Goal: Information Seeking & Learning: Understand process/instructions

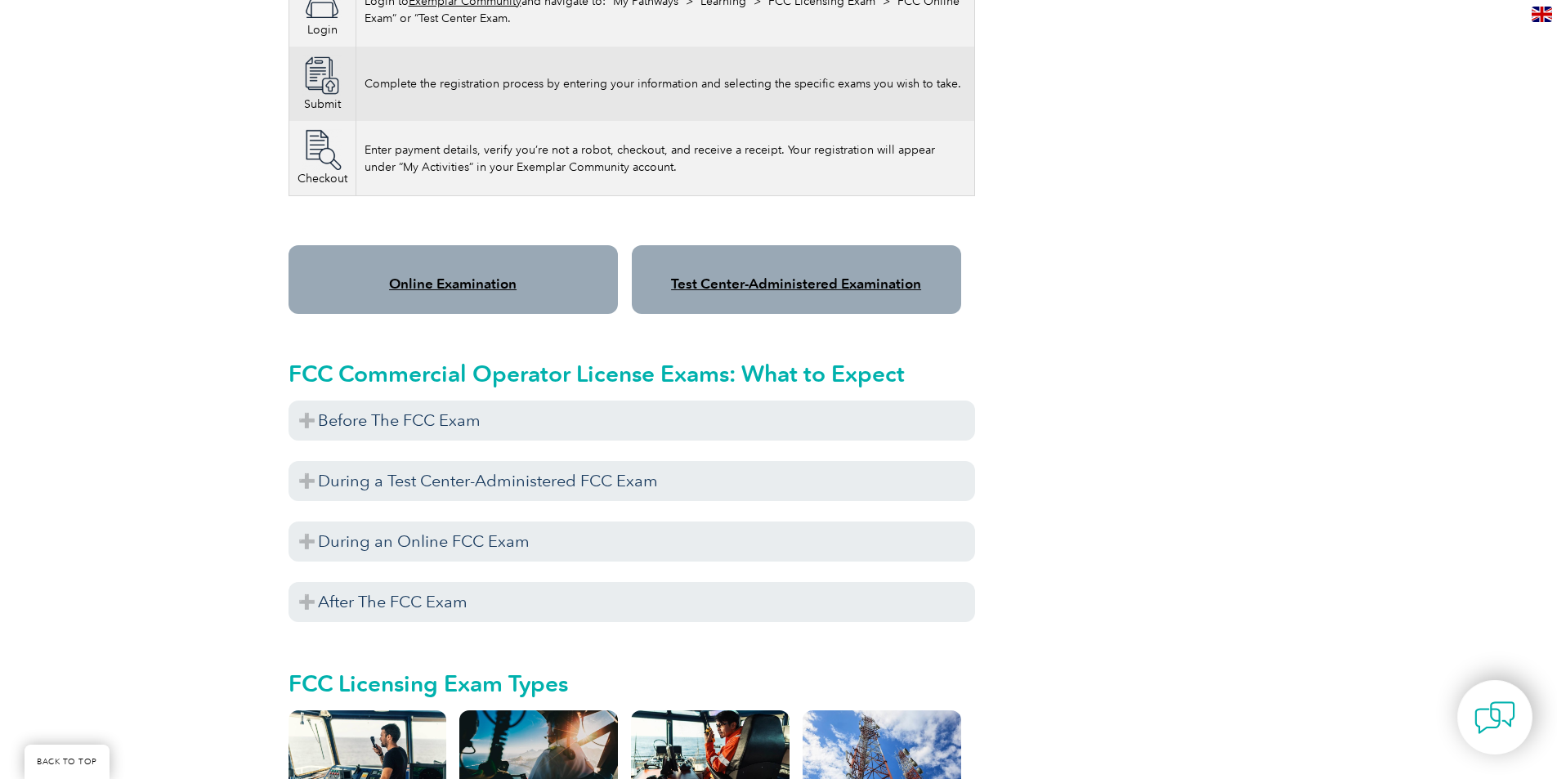
scroll to position [1308, 0]
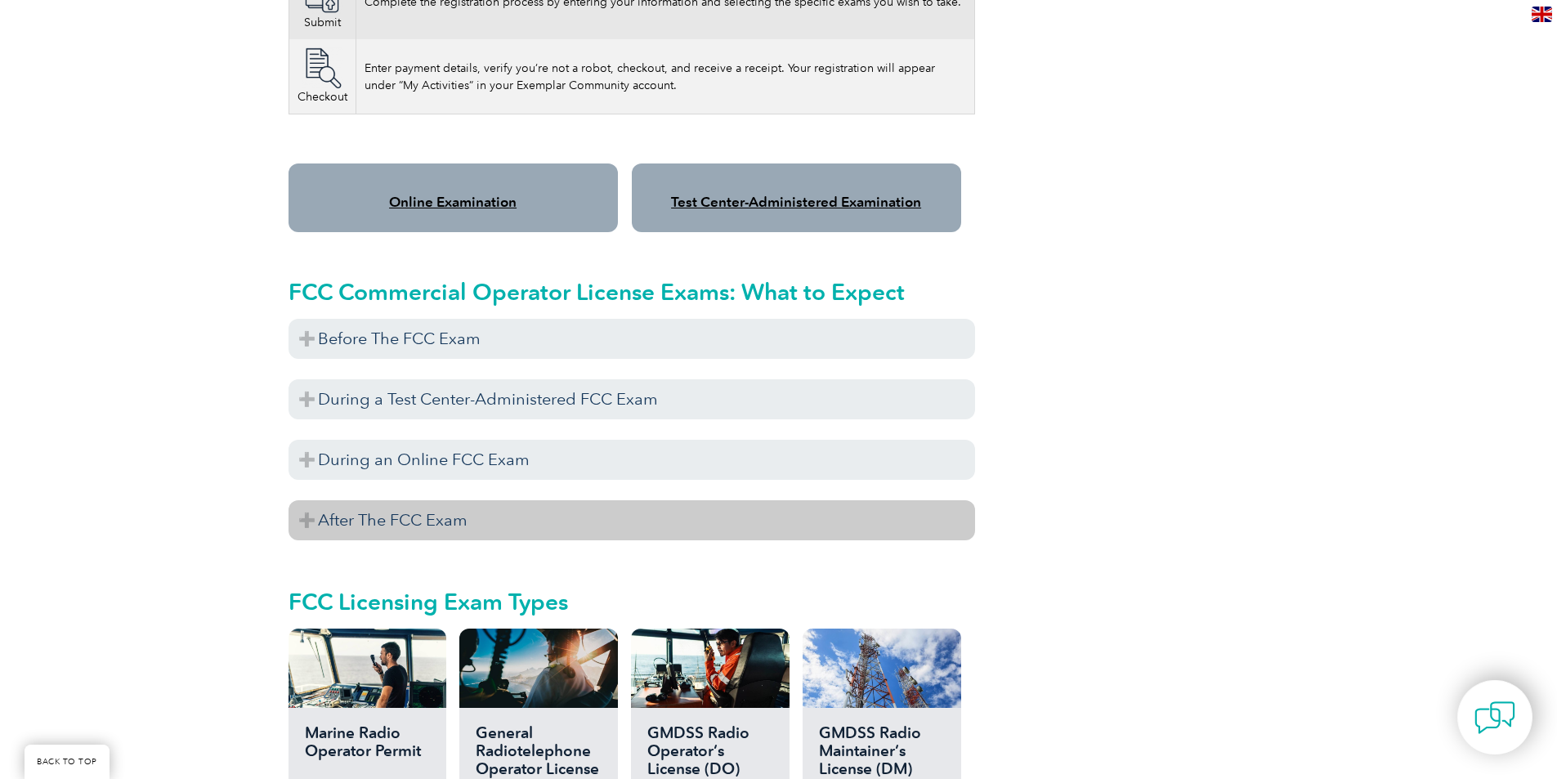
click at [475, 500] on h3 "After The FCC Exam" at bounding box center [632, 520] width 687 height 40
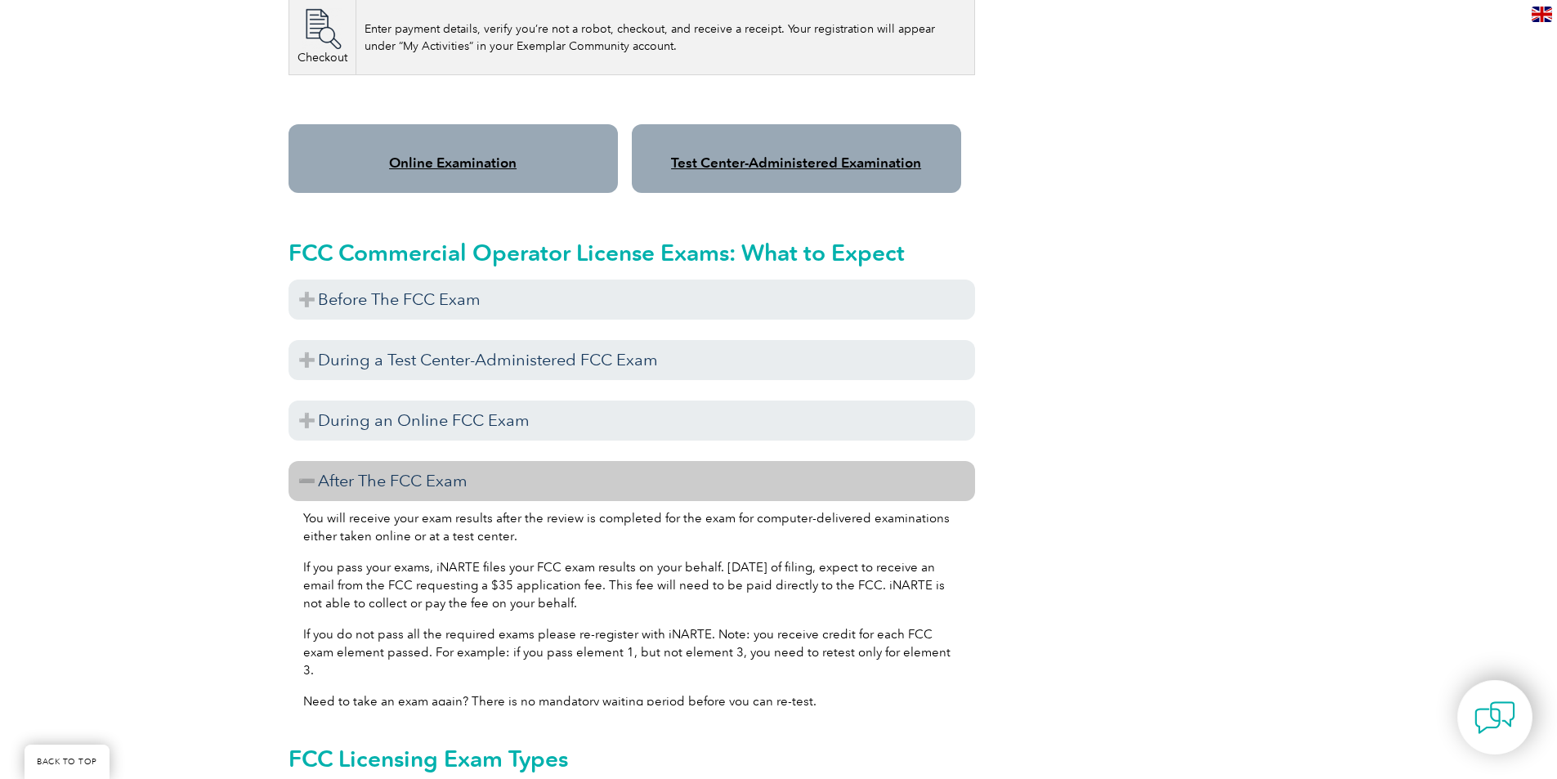
scroll to position [1390, 0]
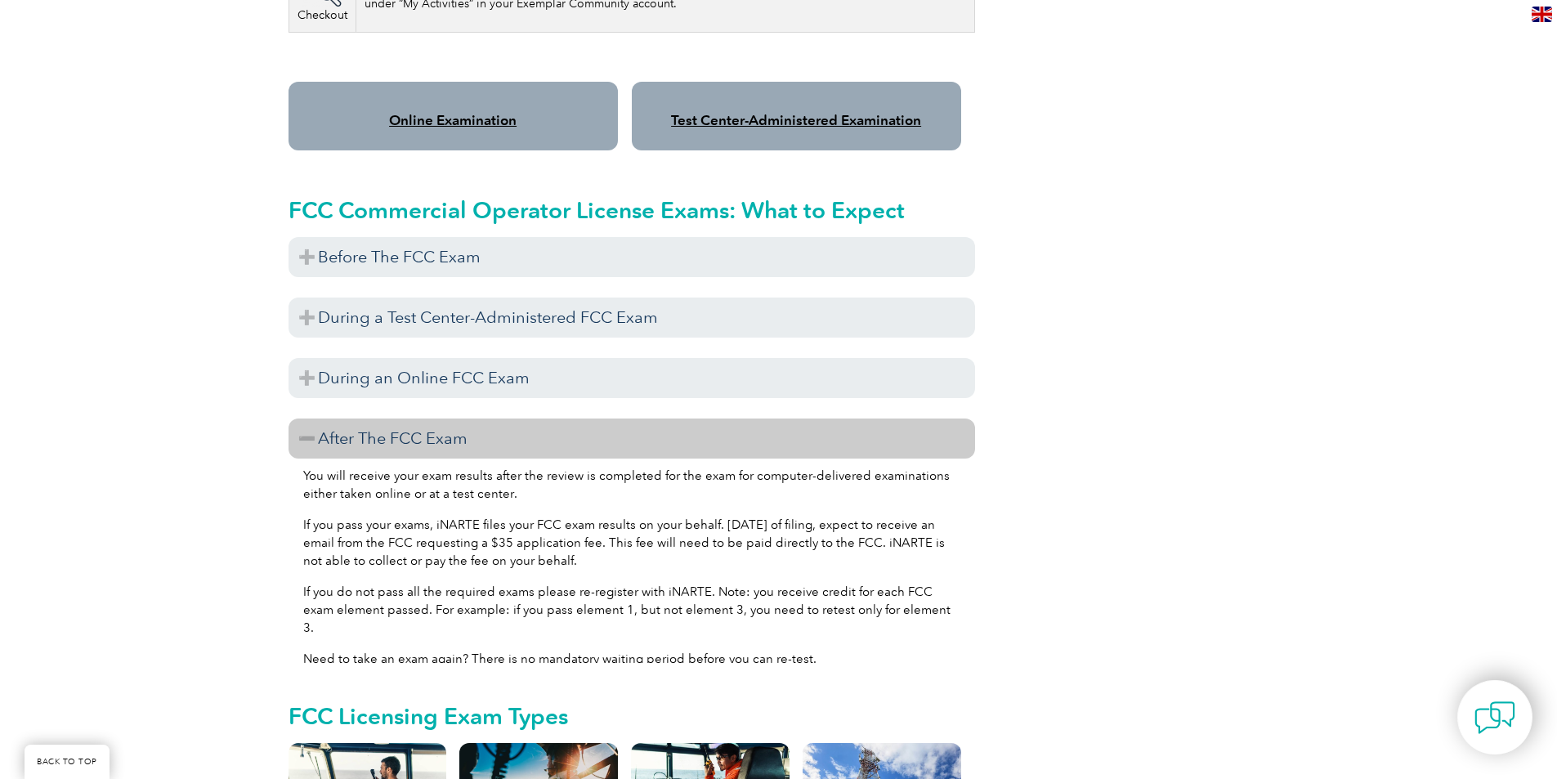
click at [495, 110] on div "Online Examination" at bounding box center [453, 116] width 329 height 69
click at [495, 112] on link "Online Examination" at bounding box center [453, 120] width 128 height 16
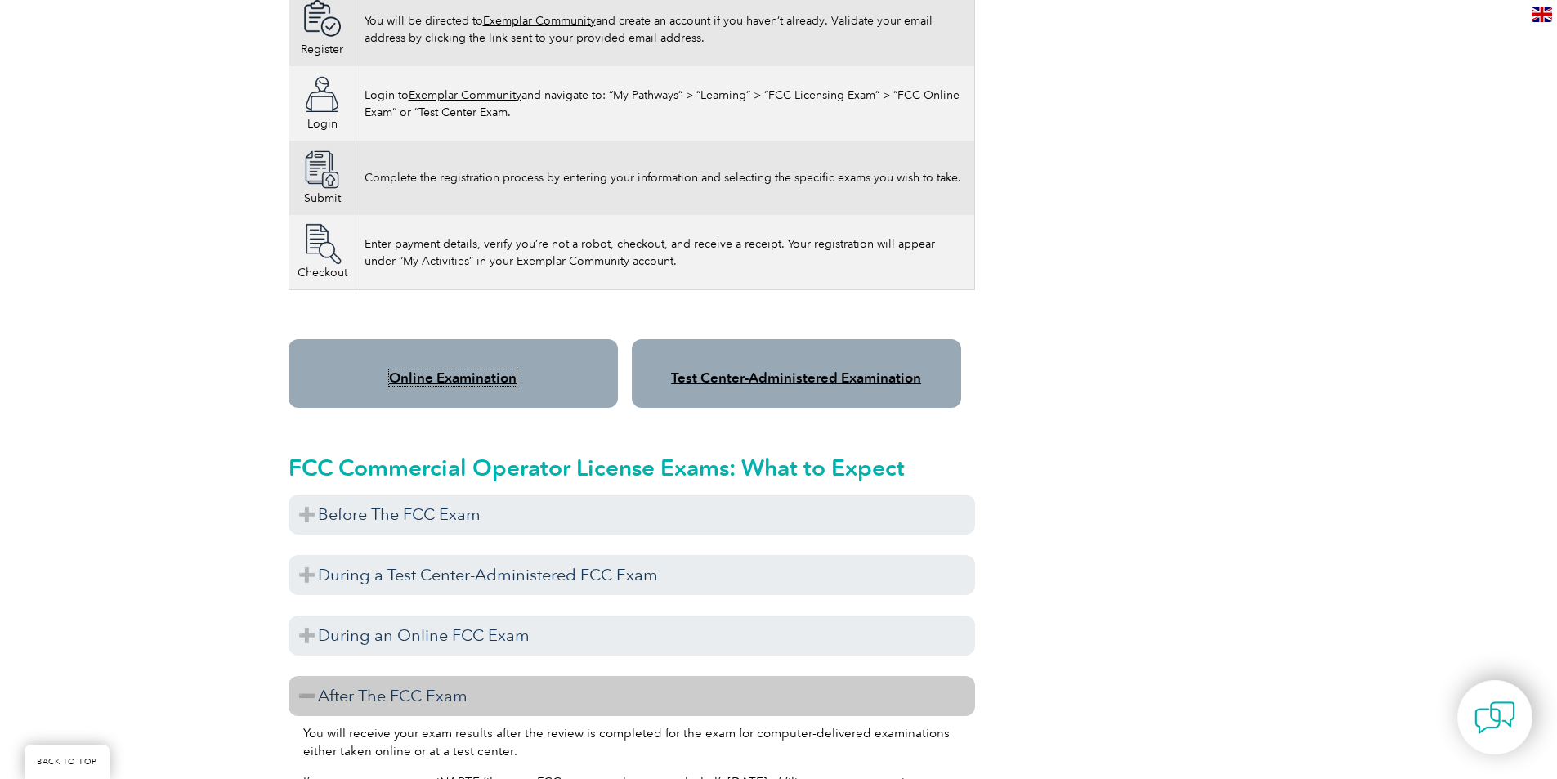
scroll to position [1226, 0]
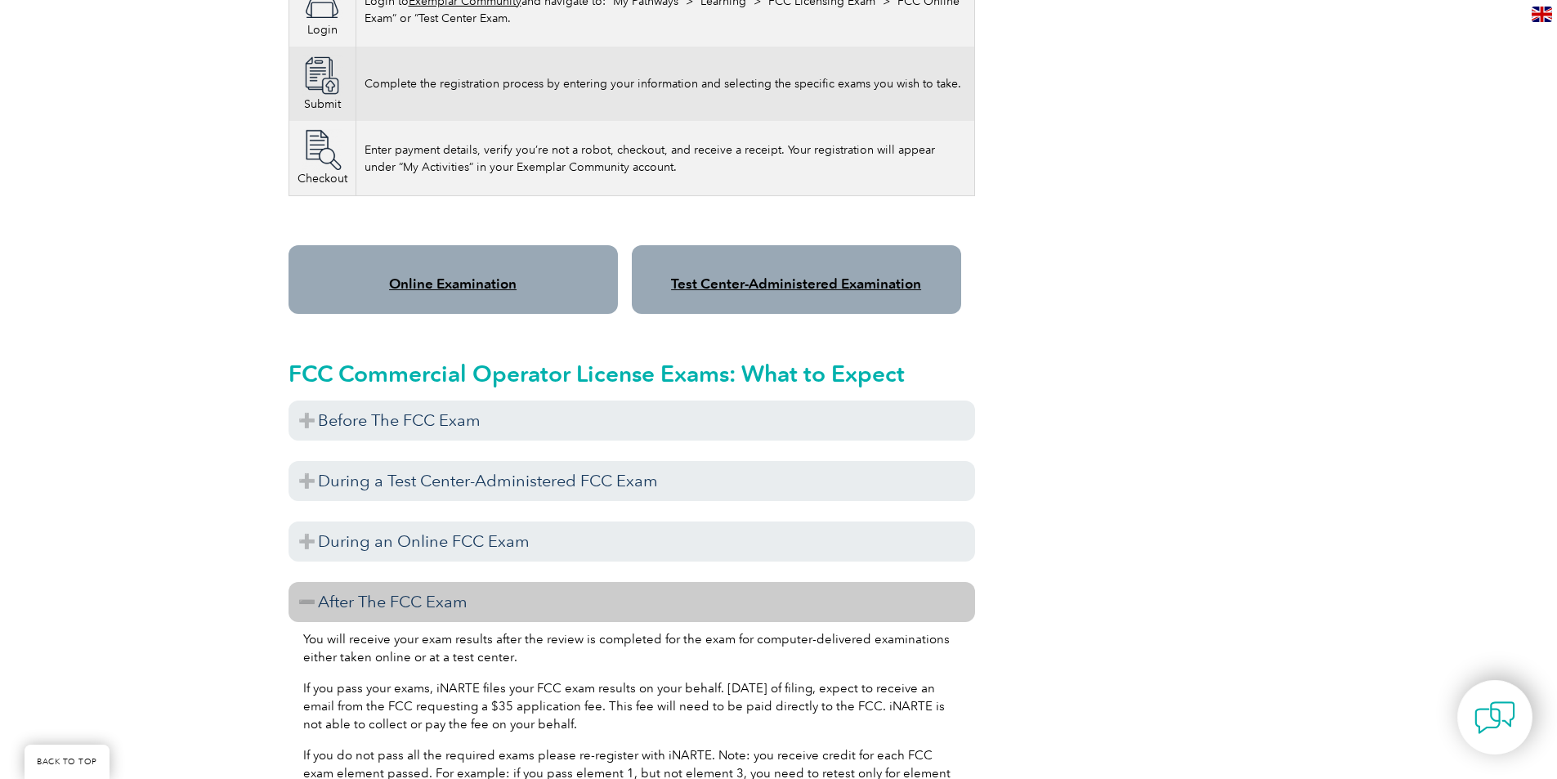
click at [823, 276] on link "Test Center-Administered Examination" at bounding box center [796, 284] width 250 height 16
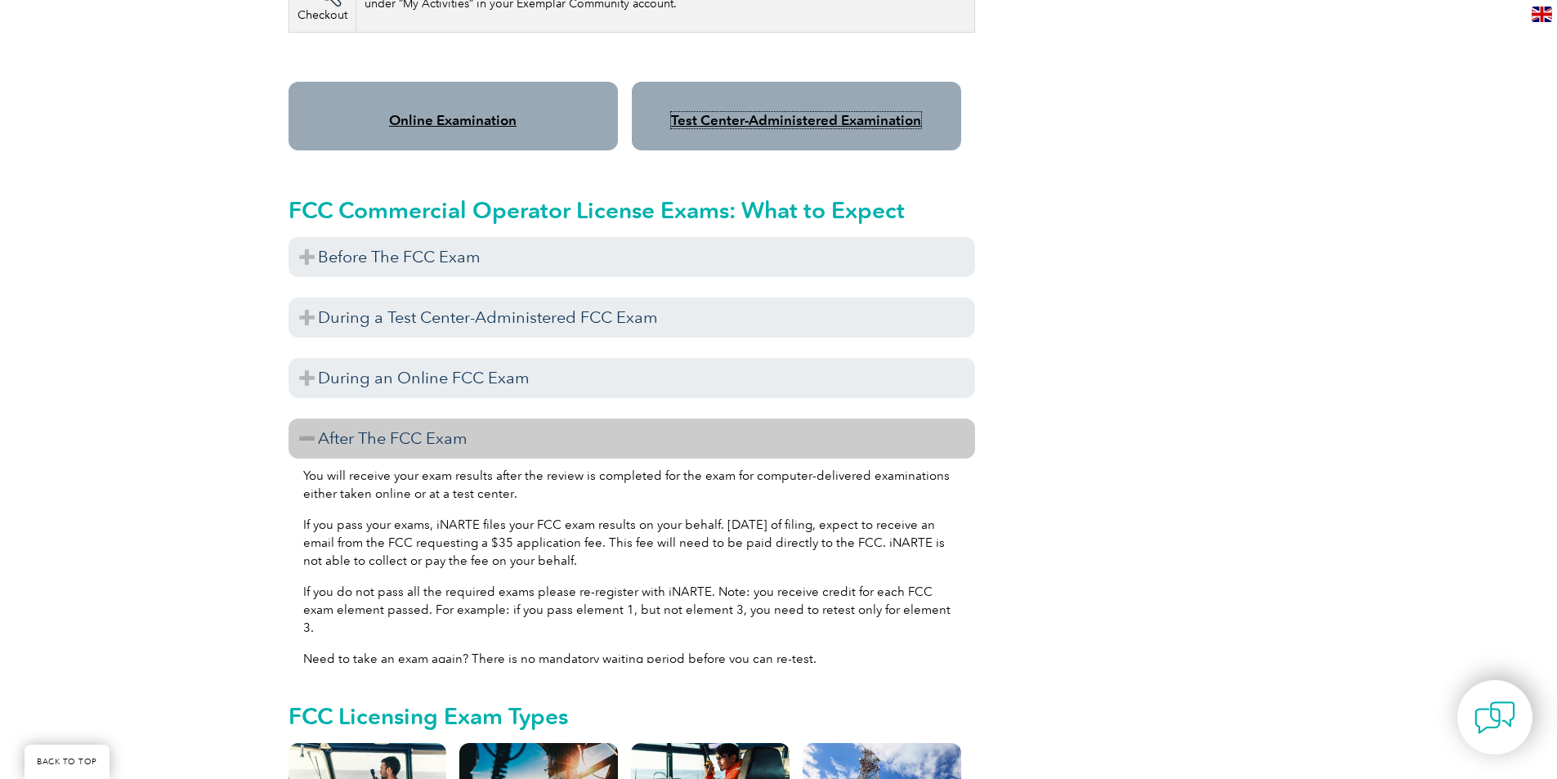
scroll to position [1472, 0]
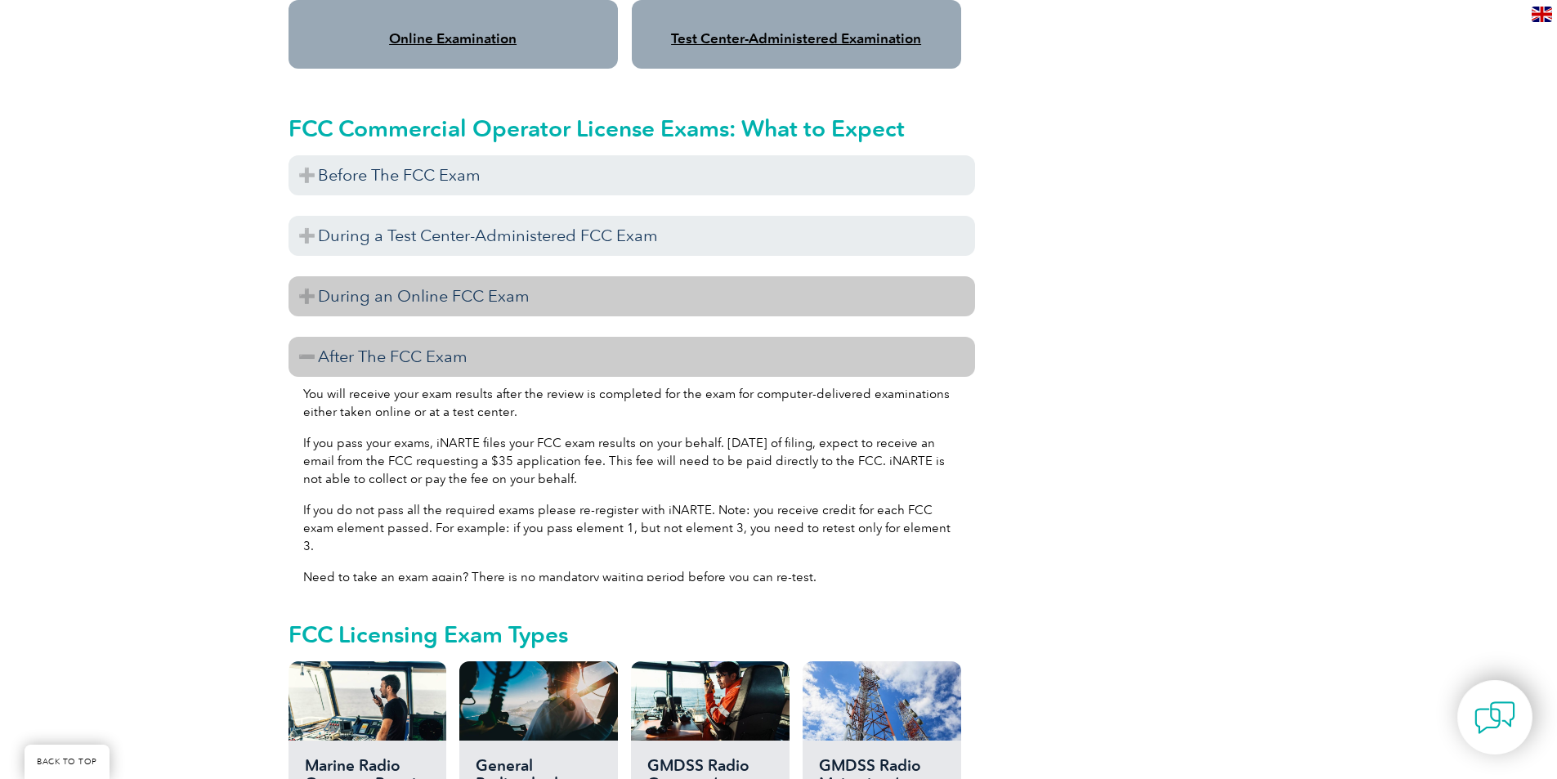
click at [571, 283] on h3 "During an Online FCC Exam" at bounding box center [632, 296] width 687 height 40
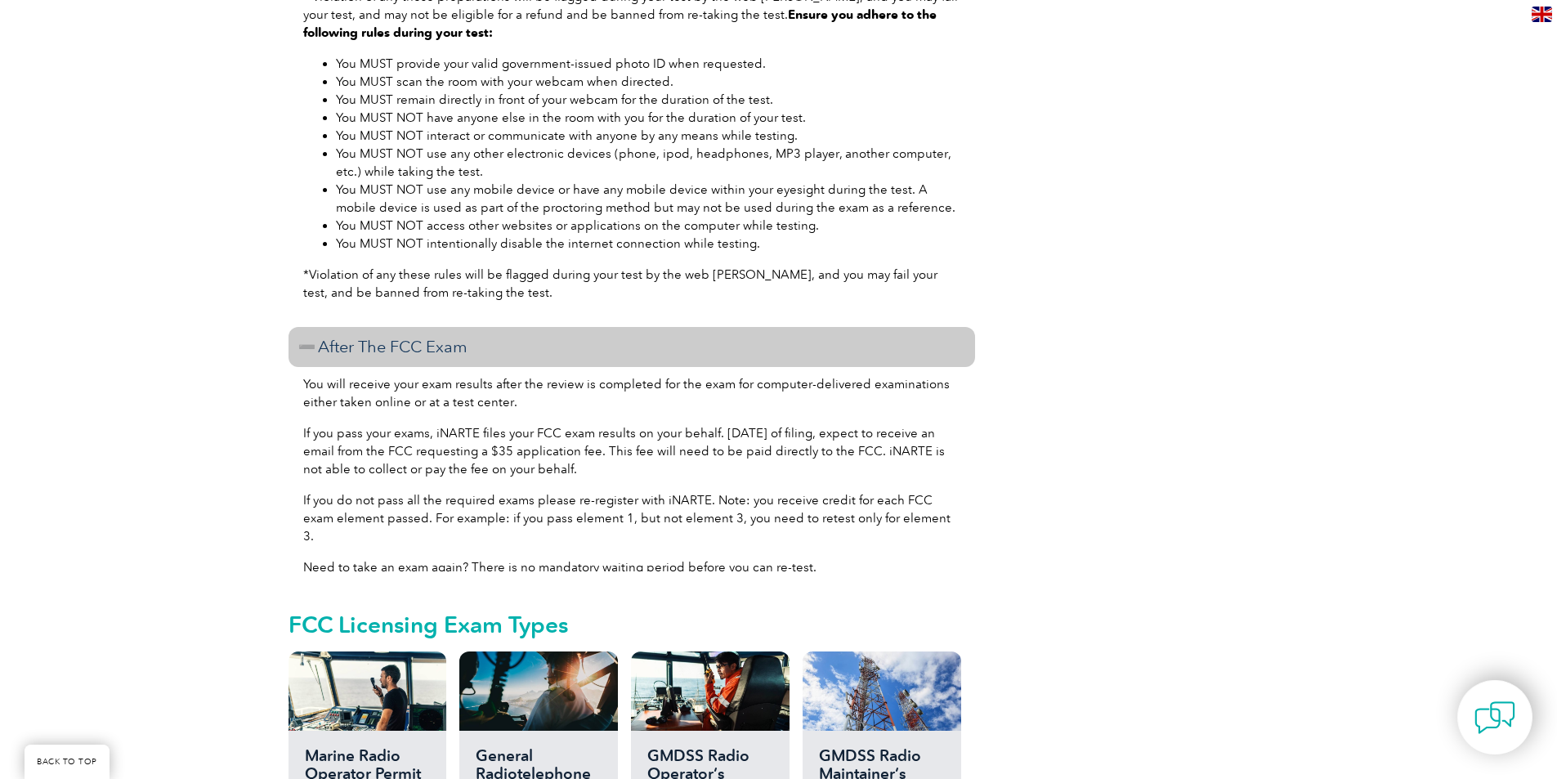
scroll to position [2126, 0]
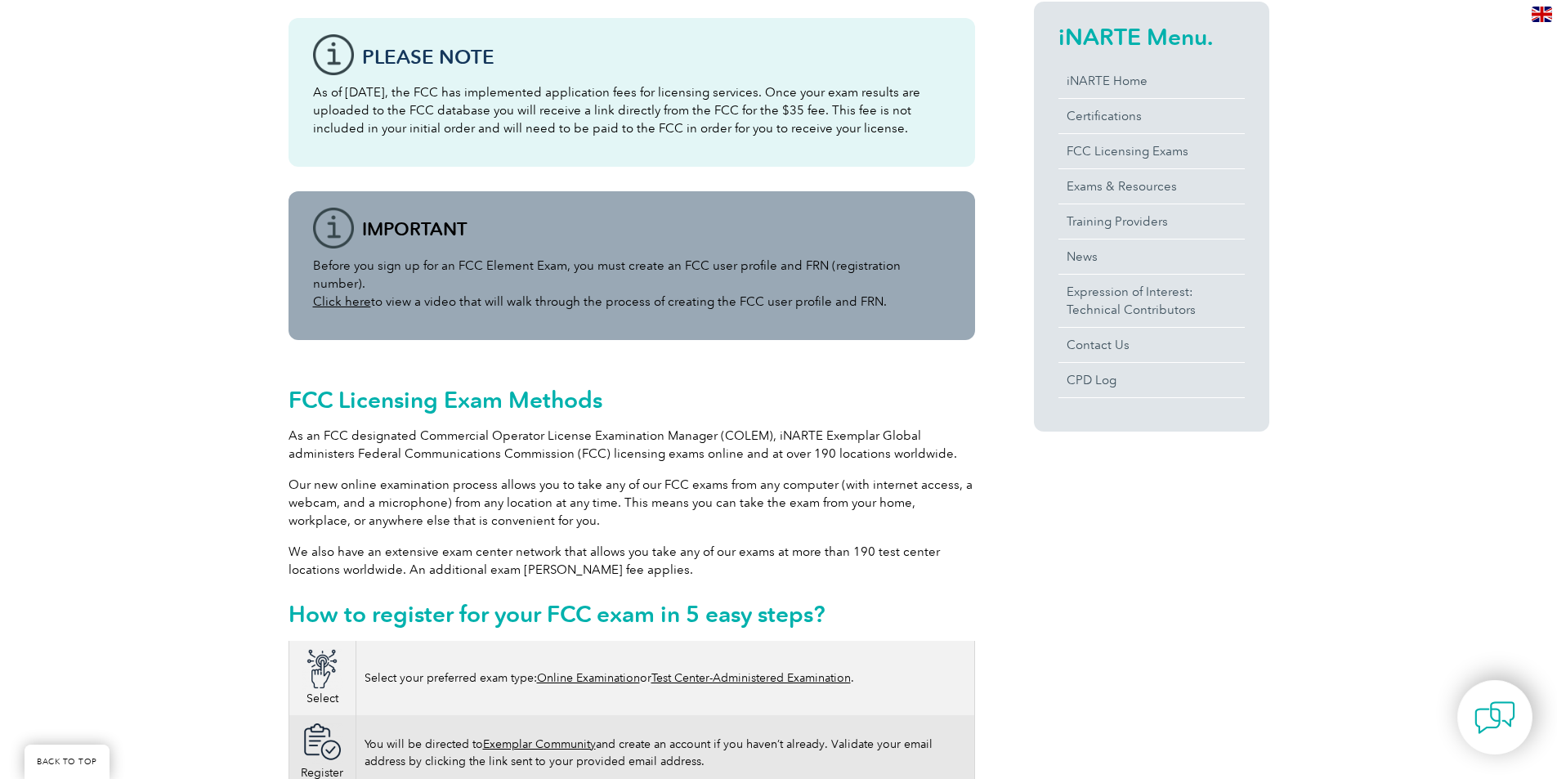
scroll to position [572, 0]
